Goal: Check status: Check status

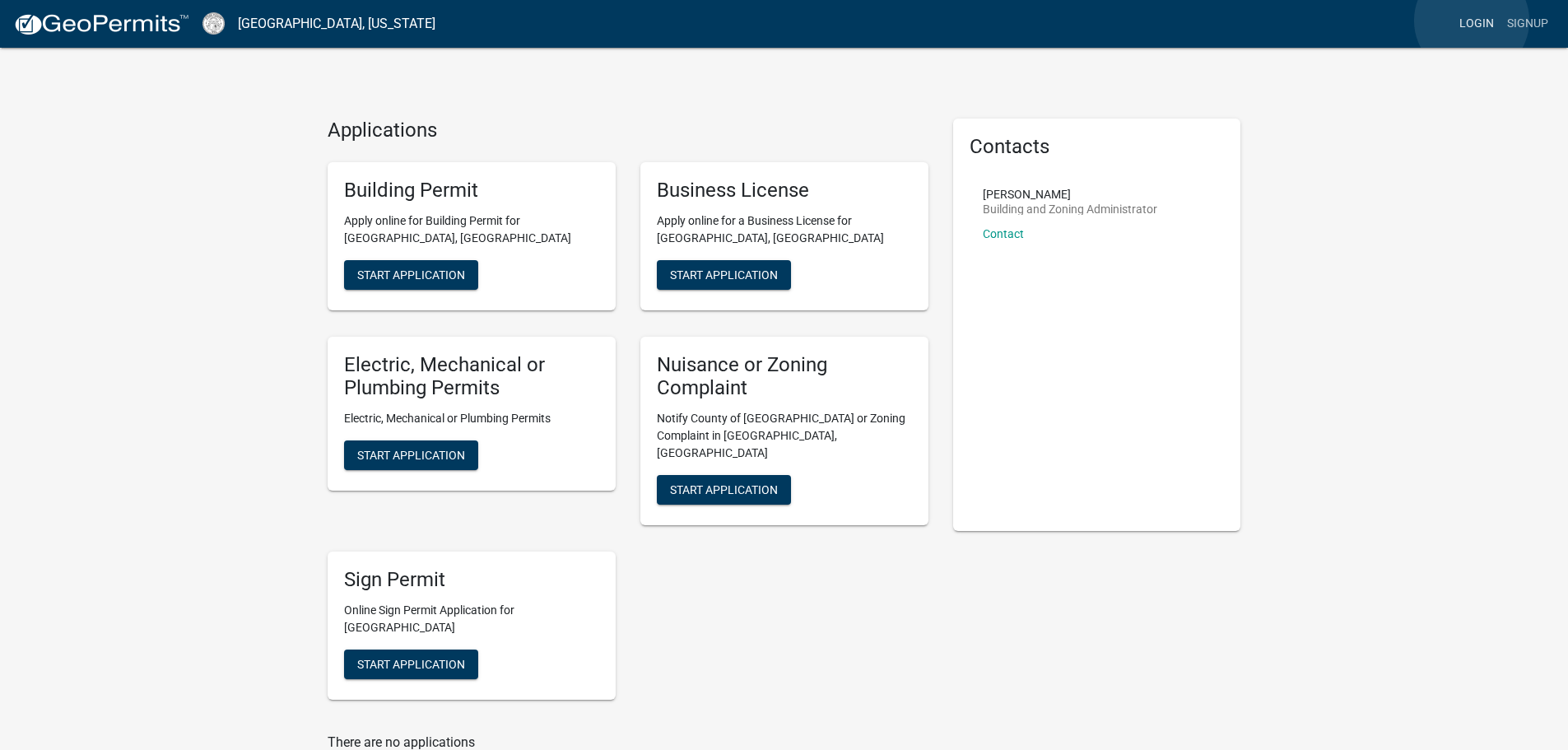
click at [1472, 21] on link "Login" at bounding box center [1476, 23] width 48 height 31
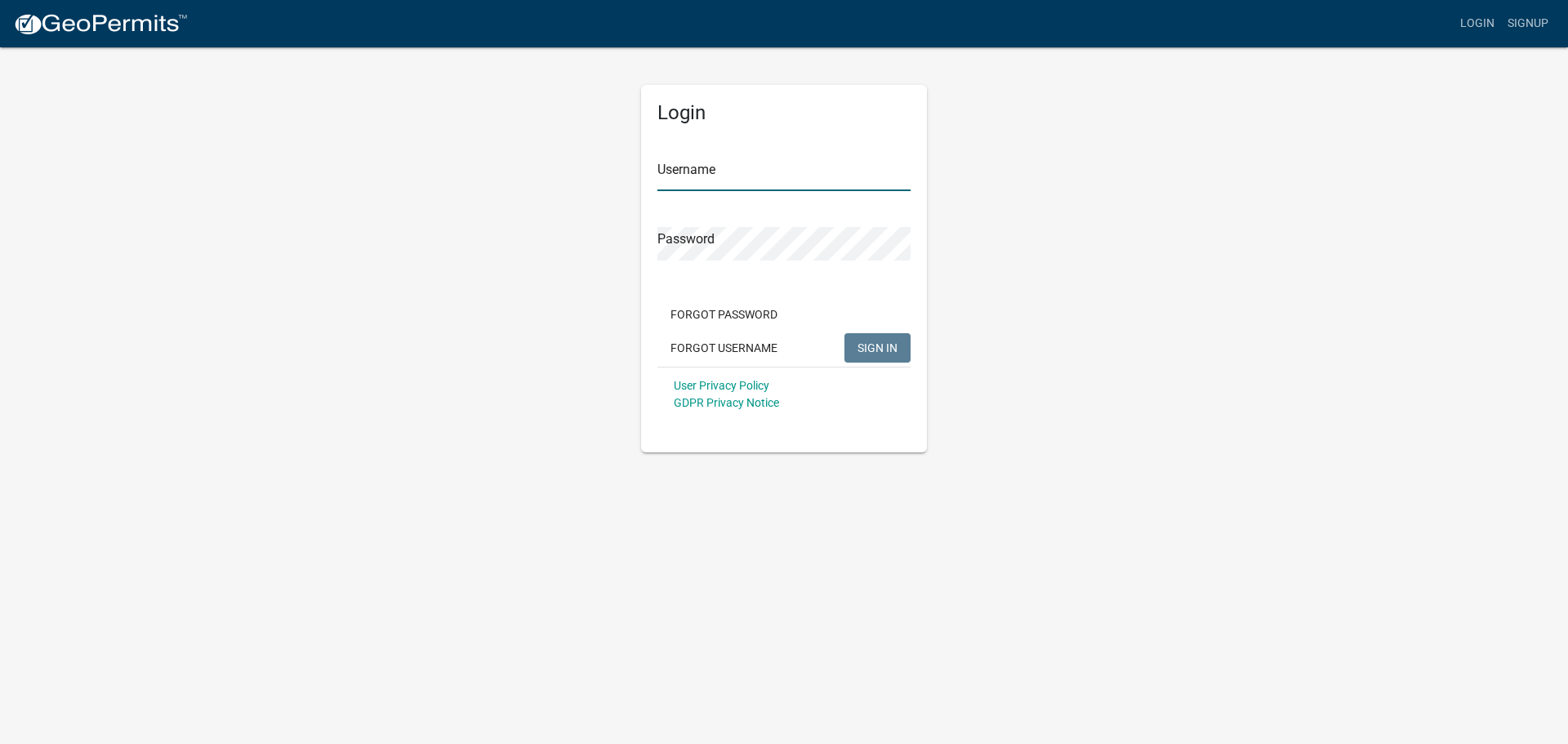
type input "RayandSonhvac"
click at [884, 340] on button "SIGN IN" at bounding box center [878, 347] width 66 height 29
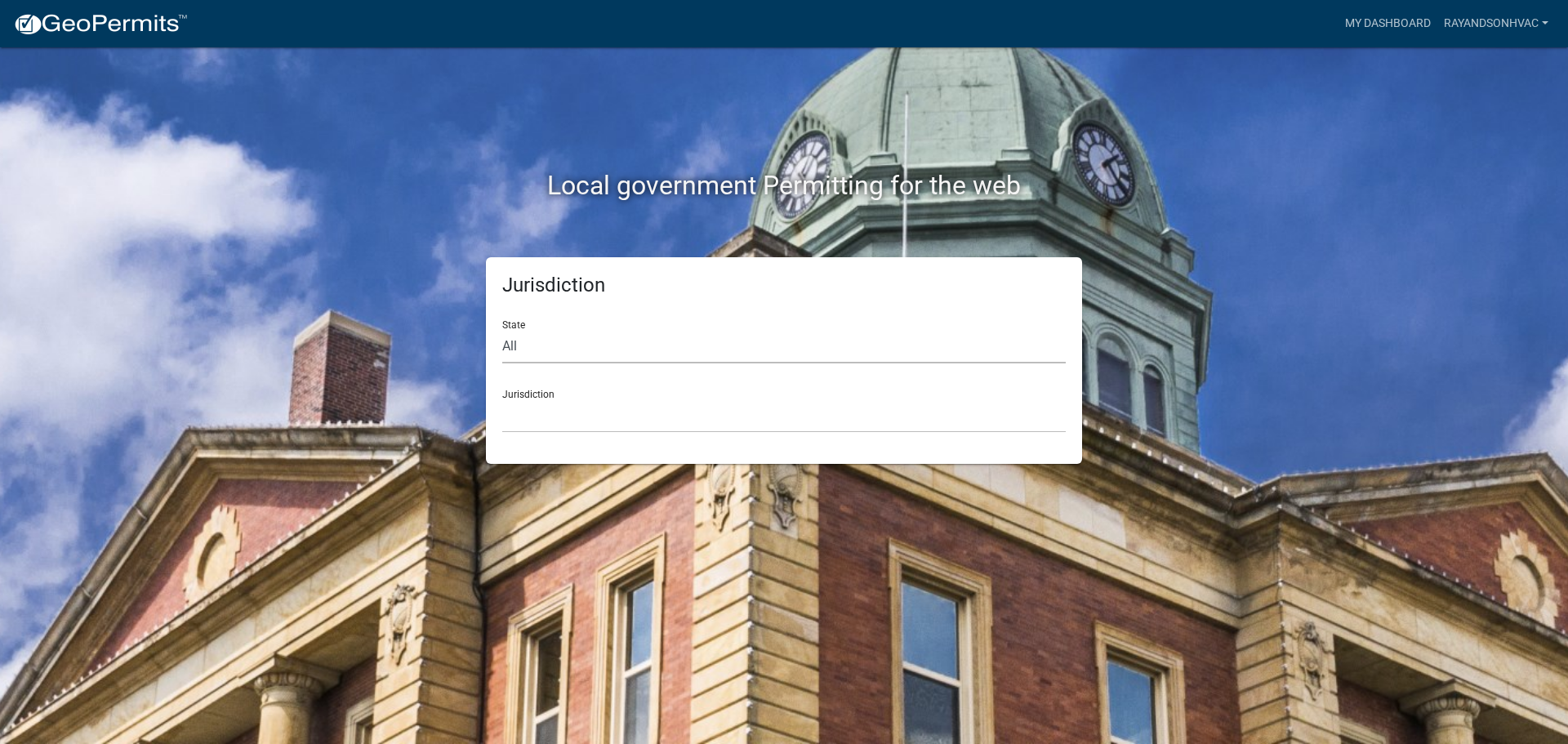
click at [592, 349] on select "All [US_STATE] [US_STATE] [US_STATE] [US_STATE] [US_STATE] [US_STATE] [US_STATE…" at bounding box center [784, 346] width 563 height 33
select select "[US_STATE]"
click at [502, 330] on select "All [US_STATE] [US_STATE] [US_STATE] [US_STATE] [US_STATE] [US_STATE] [US_STATE…" at bounding box center [784, 346] width 563 height 33
click at [579, 395] on div "Jurisdiction [GEOGRAPHIC_DATA], [US_STATE][PERSON_NAME][GEOGRAPHIC_DATA], [US_S…" at bounding box center [784, 404] width 563 height 56
click at [575, 416] on select "[GEOGRAPHIC_DATA], [US_STATE][PERSON_NAME][GEOGRAPHIC_DATA], [US_STATE][PERSON_…" at bounding box center [784, 416] width 563 height 33
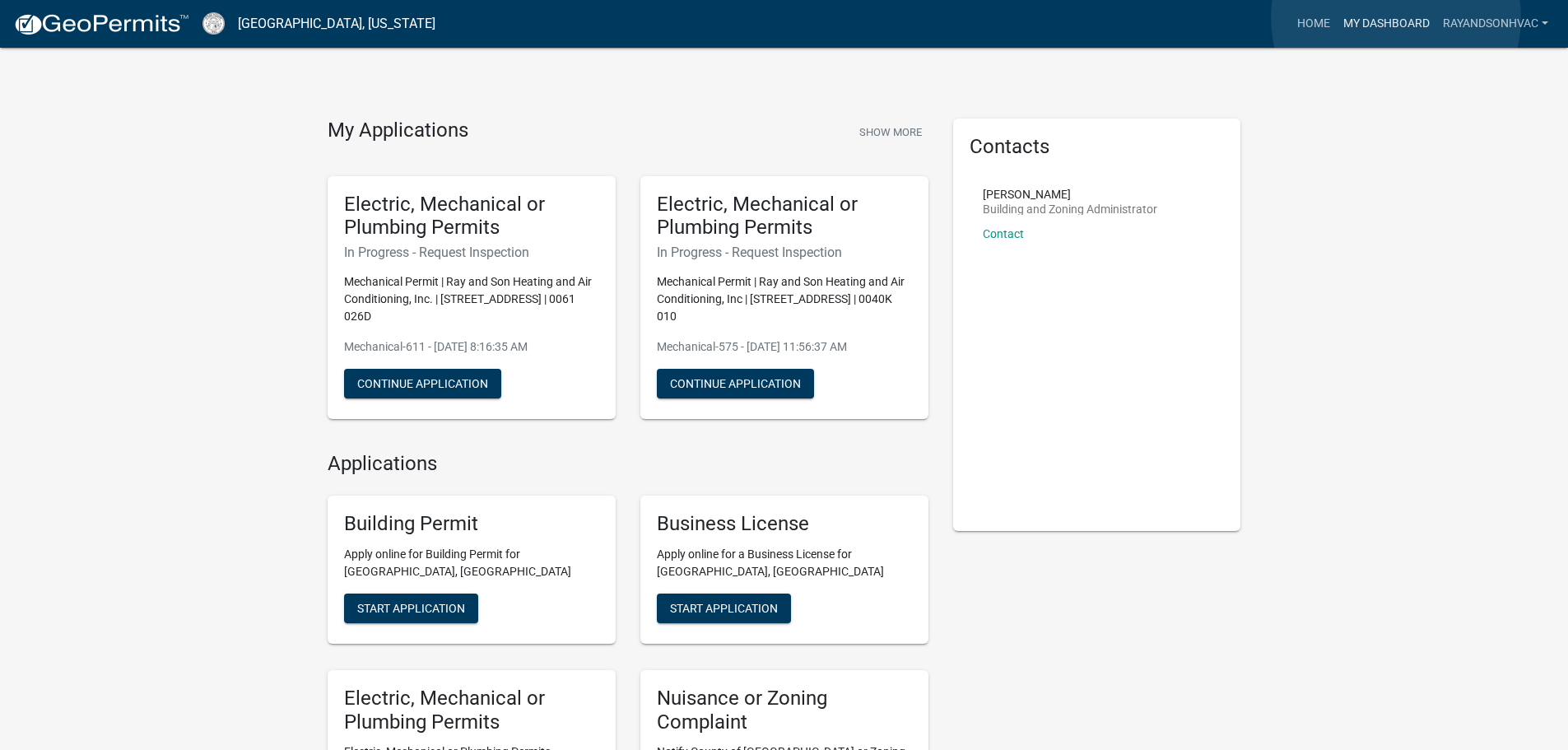
click at [1396, 18] on link "My Dashboard" at bounding box center [1386, 23] width 100 height 31
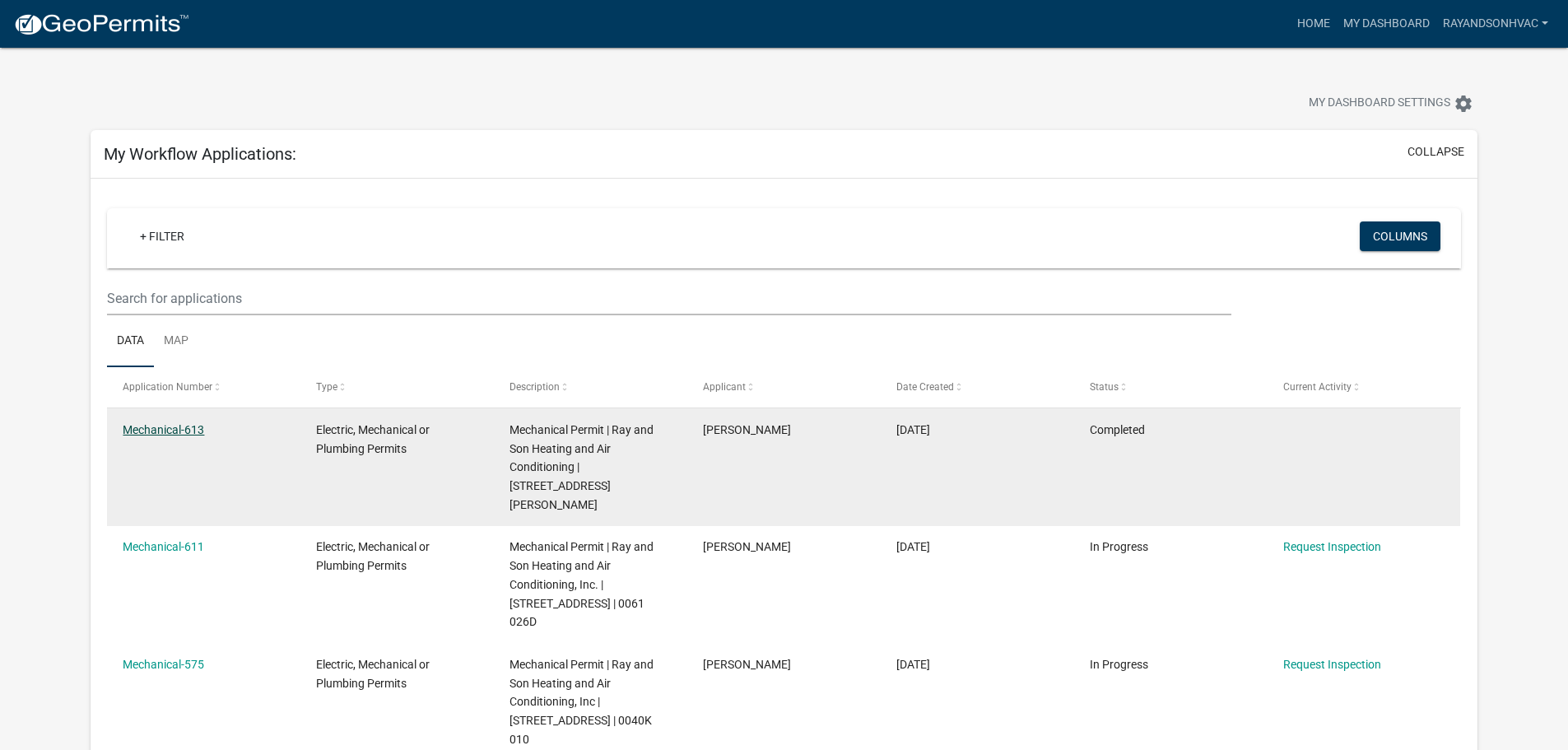
click at [184, 430] on link "Mechanical-613" at bounding box center [162, 429] width 81 height 13
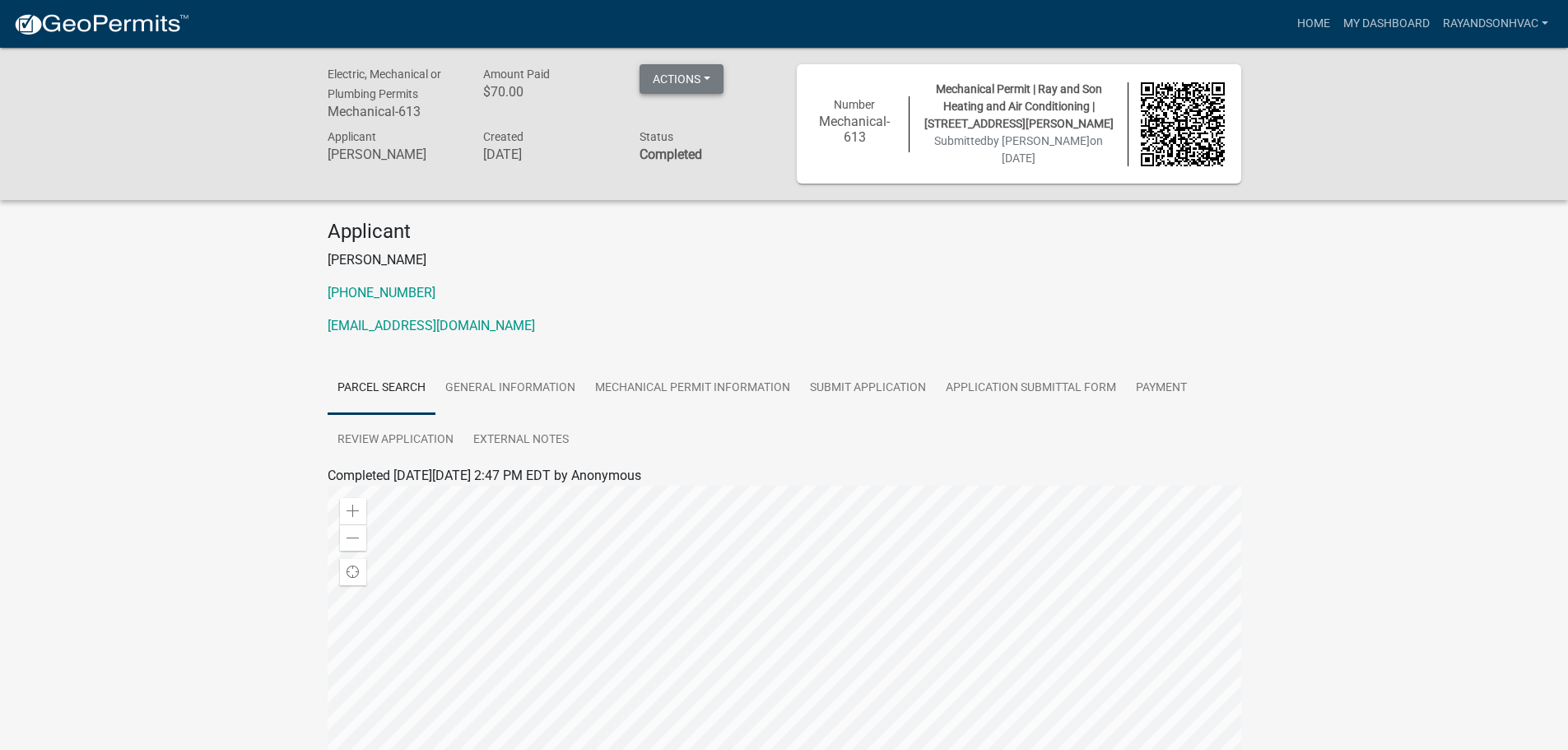
click at [693, 72] on button "Actions" at bounding box center [681, 79] width 84 height 29
click at [265, 176] on div "Electric, Mechanical or Plumbing Permits Mechanical-613 Amount Paid $70.00 Acti…" at bounding box center [784, 124] width 1568 height 152
